Goal: Entertainment & Leisure: Consume media (video, audio)

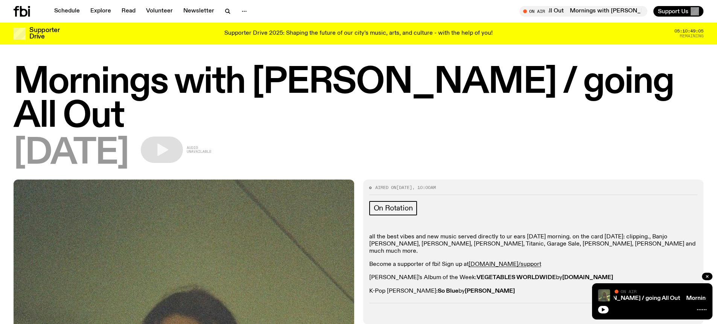
scroll to position [521, 0]
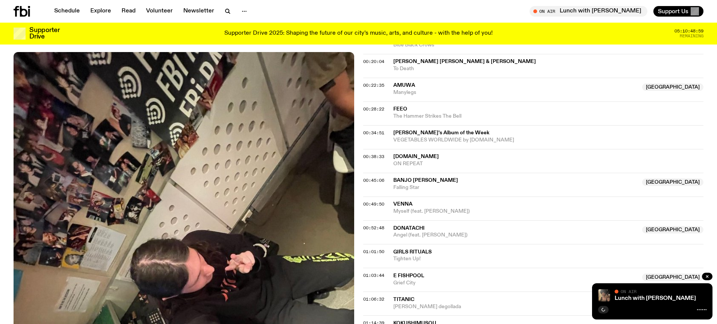
scroll to position [448, 0]
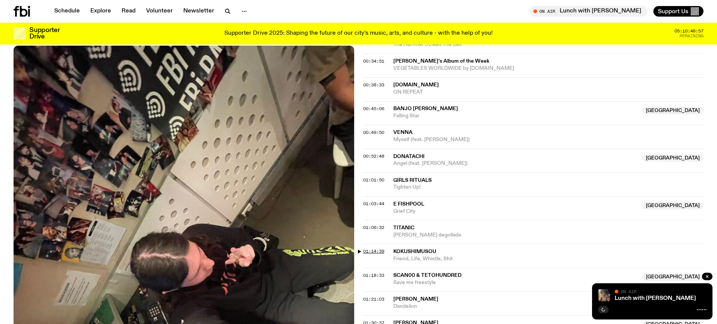
click at [375, 248] on span "01:14:39" at bounding box center [373, 251] width 21 height 6
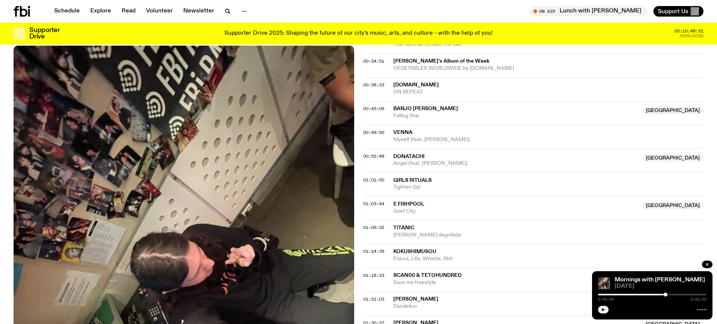
click at [606, 311] on button "button" at bounding box center [603, 309] width 11 height 8
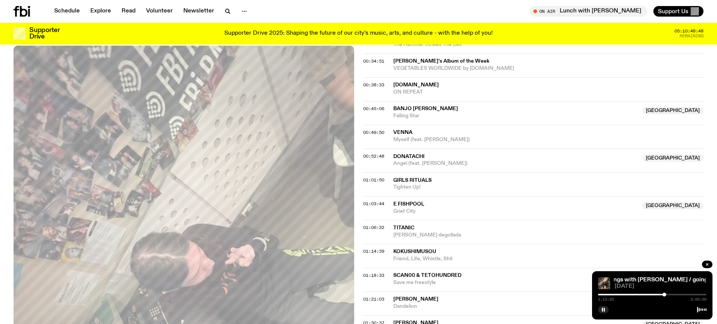
click at [665, 295] on div at bounding box center [665, 294] width 4 height 4
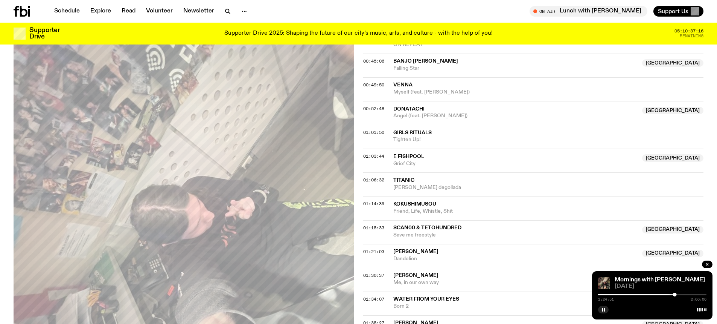
scroll to position [561, 0]
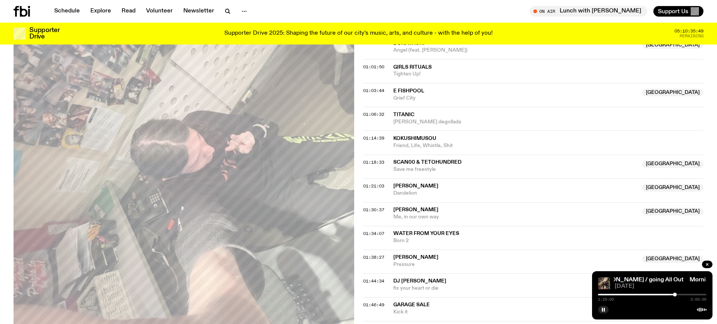
click at [675, 294] on div at bounding box center [675, 294] width 4 height 4
click at [604, 311] on rect "button" at bounding box center [604, 309] width 1 height 4
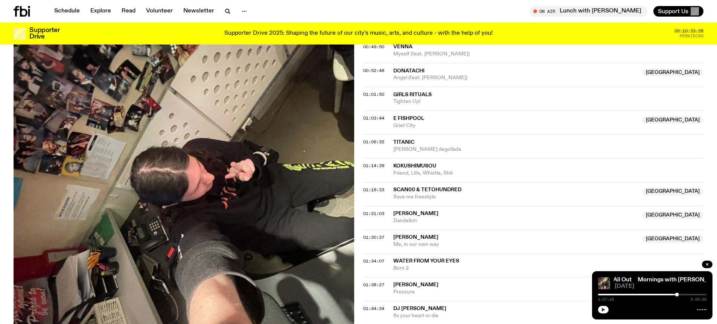
scroll to position [523, 0]
